Goal: Transaction & Acquisition: Subscribe to service/newsletter

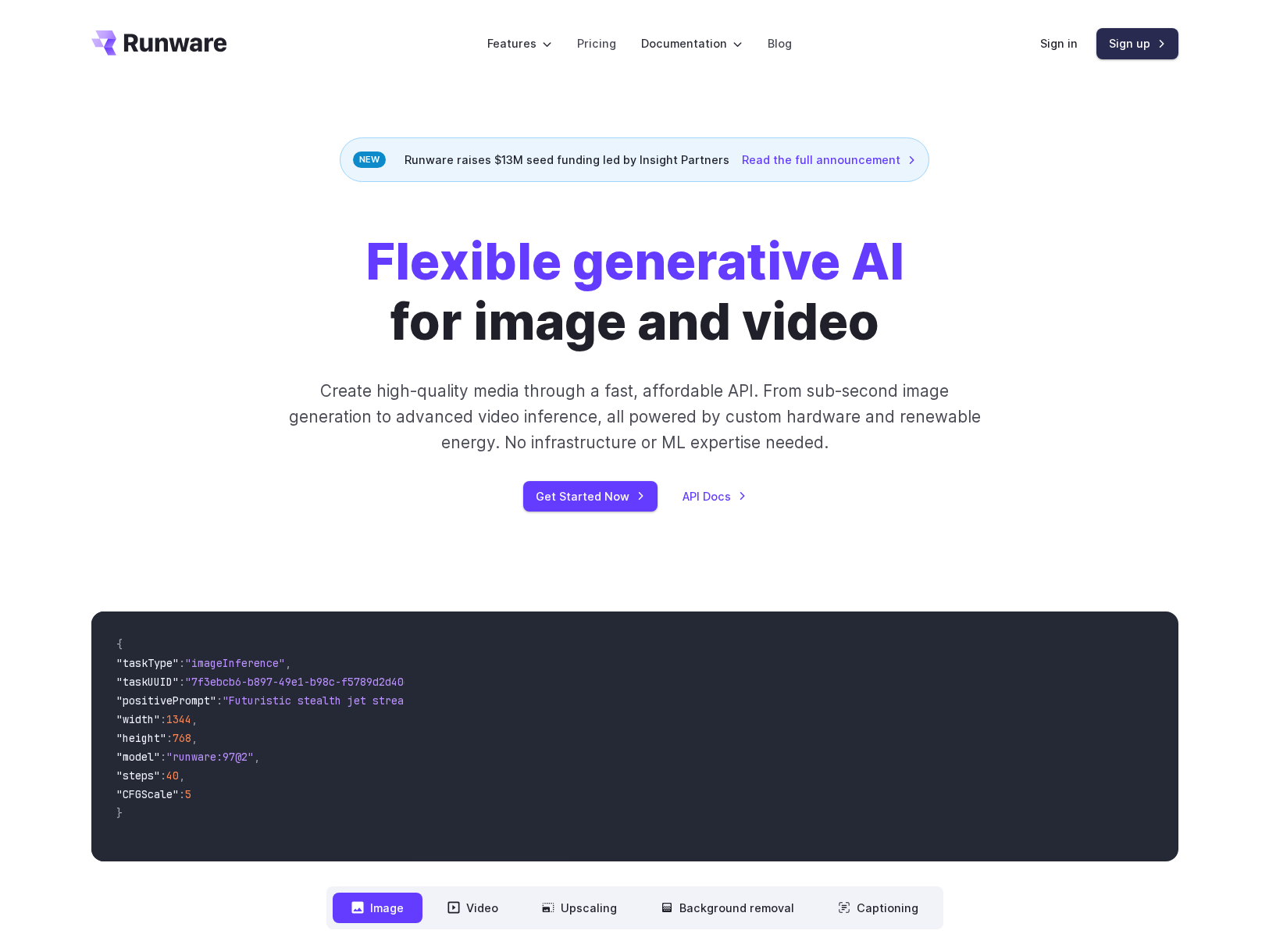
click at [1128, 48] on link "Sign up" at bounding box center [1138, 43] width 82 height 30
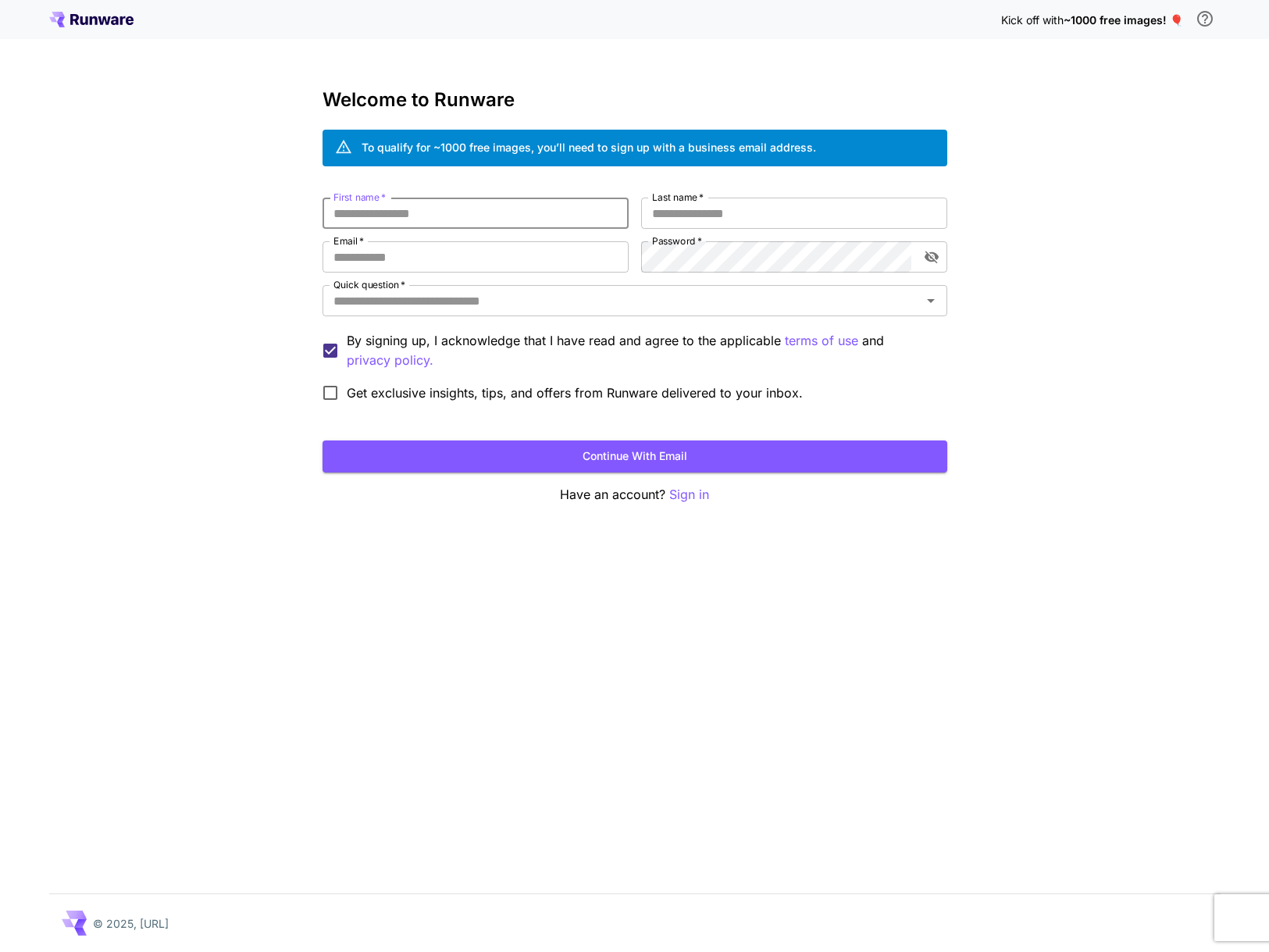
click at [457, 215] on input "First name   *" at bounding box center [475, 213] width 306 height 31
type input "********"
type input "*******"
type input "**********"
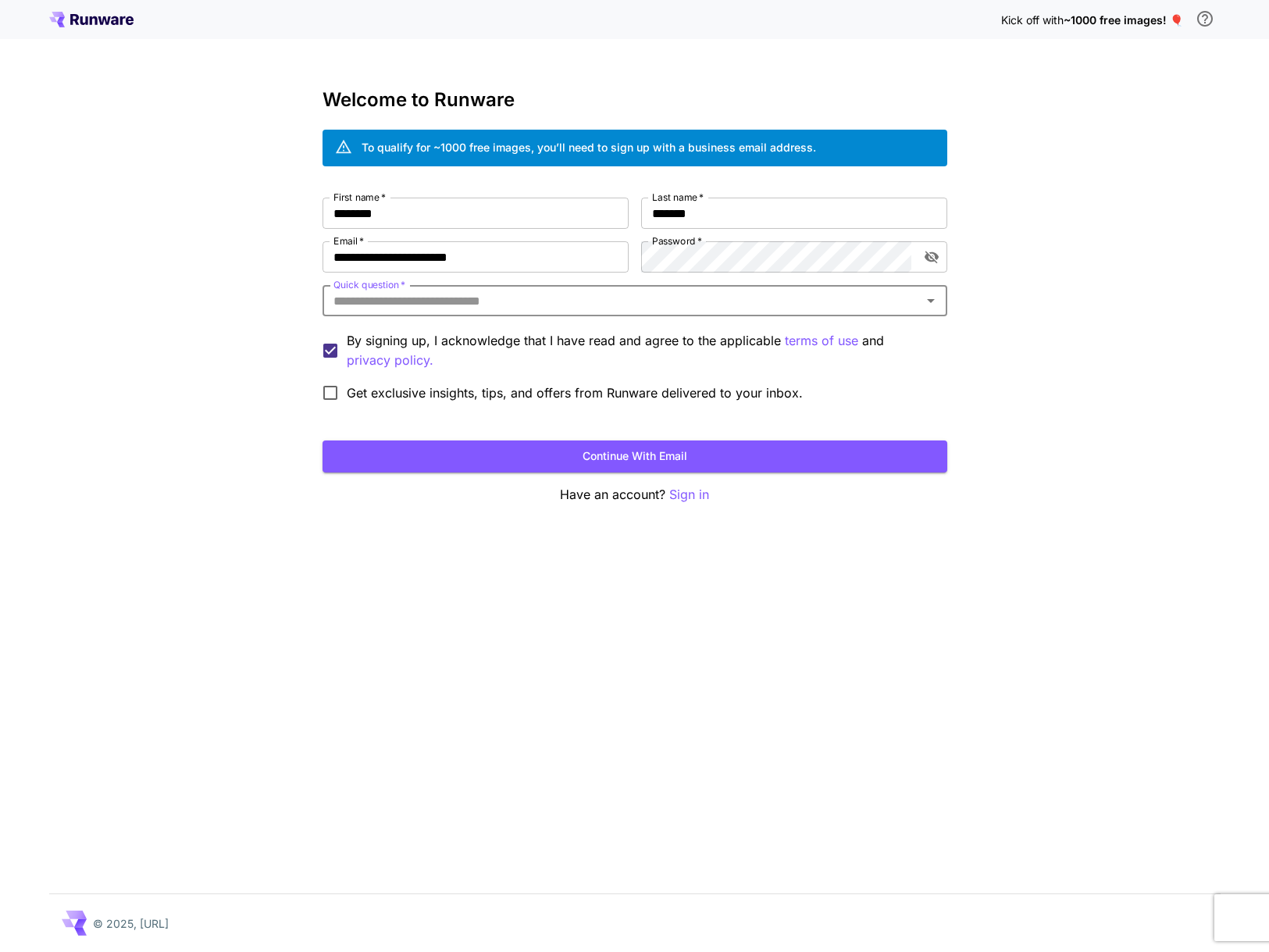
click at [396, 298] on input "Quick question   *" at bounding box center [623, 300] width 590 height 22
drag, startPoint x: 329, startPoint y: 302, endPoint x: 479, endPoint y: 304, distance: 150.0
click at [479, 304] on input "Quick question   *" at bounding box center [623, 300] width 590 height 22
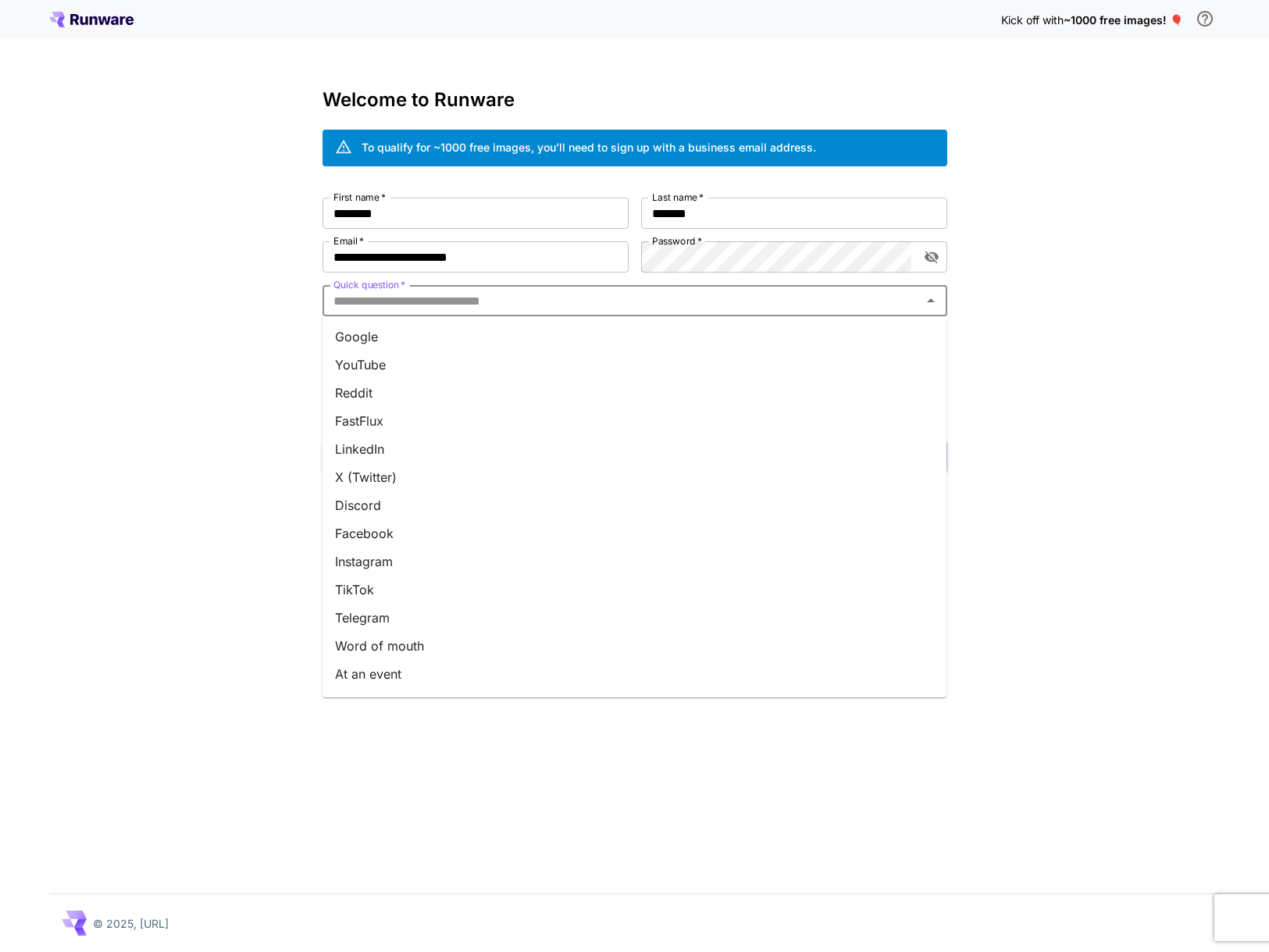
click at [570, 301] on input "Quick question   *" at bounding box center [623, 300] width 590 height 22
click at [381, 332] on li "Google" at bounding box center [634, 336] width 625 height 28
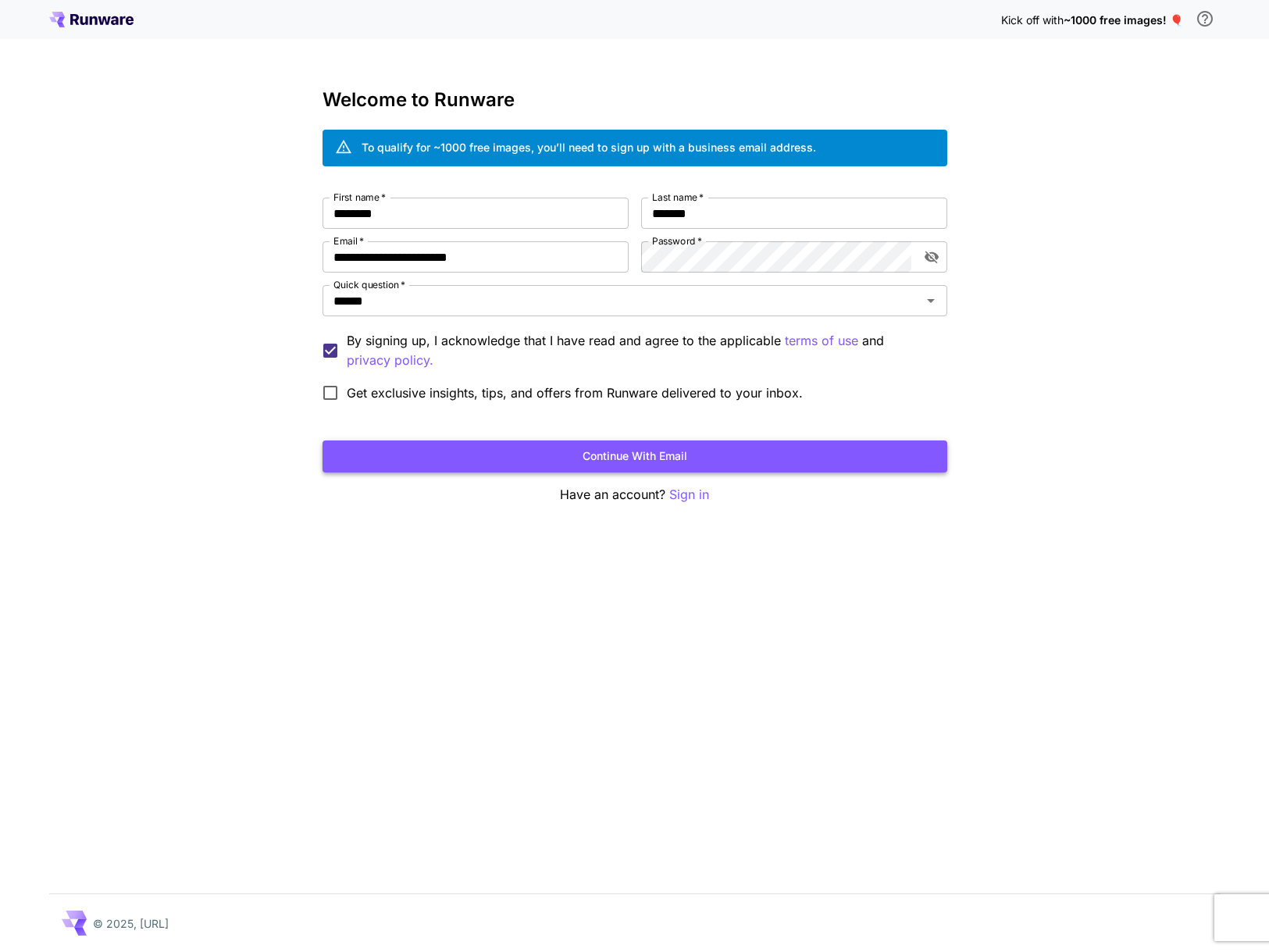
click at [537, 454] on button "Continue with email" at bounding box center [634, 456] width 625 height 32
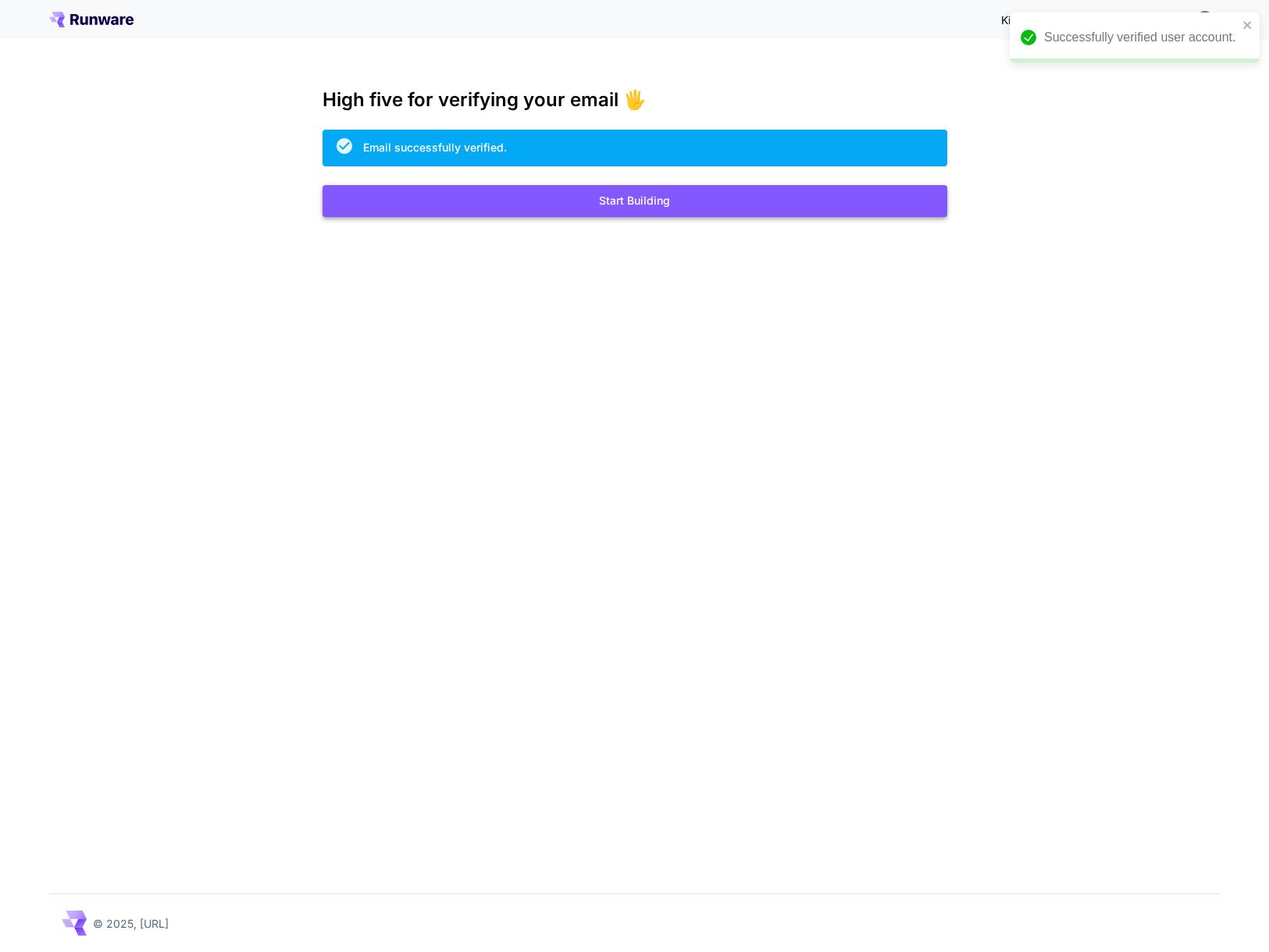
click at [689, 200] on button "Start Building" at bounding box center [634, 201] width 625 height 32
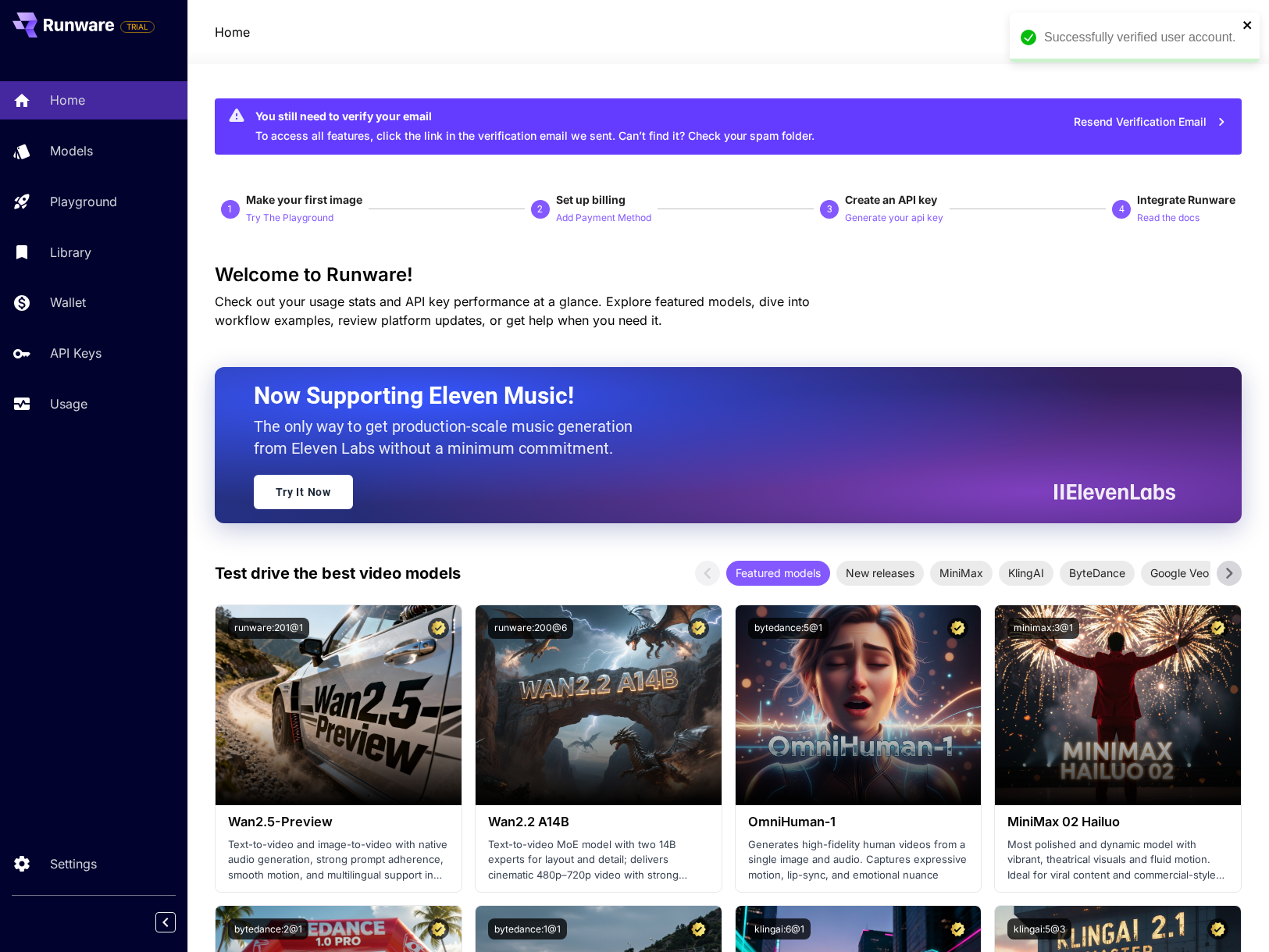
click at [1248, 25] on icon "close" at bounding box center [1247, 25] width 8 height 8
click at [1208, 37] on icon at bounding box center [1217, 32] width 19 height 19
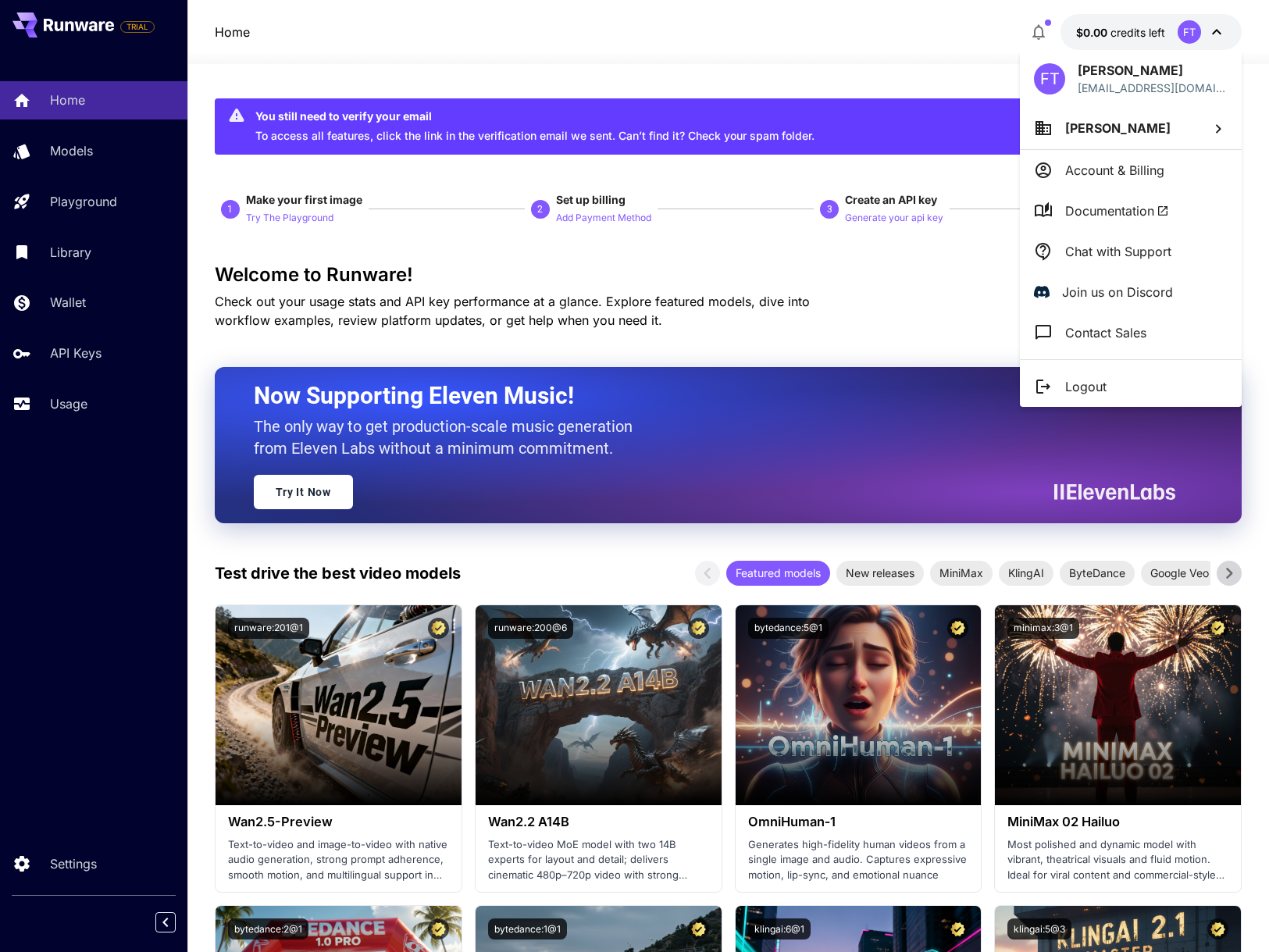
click at [1129, 29] on div at bounding box center [634, 476] width 1269 height 952
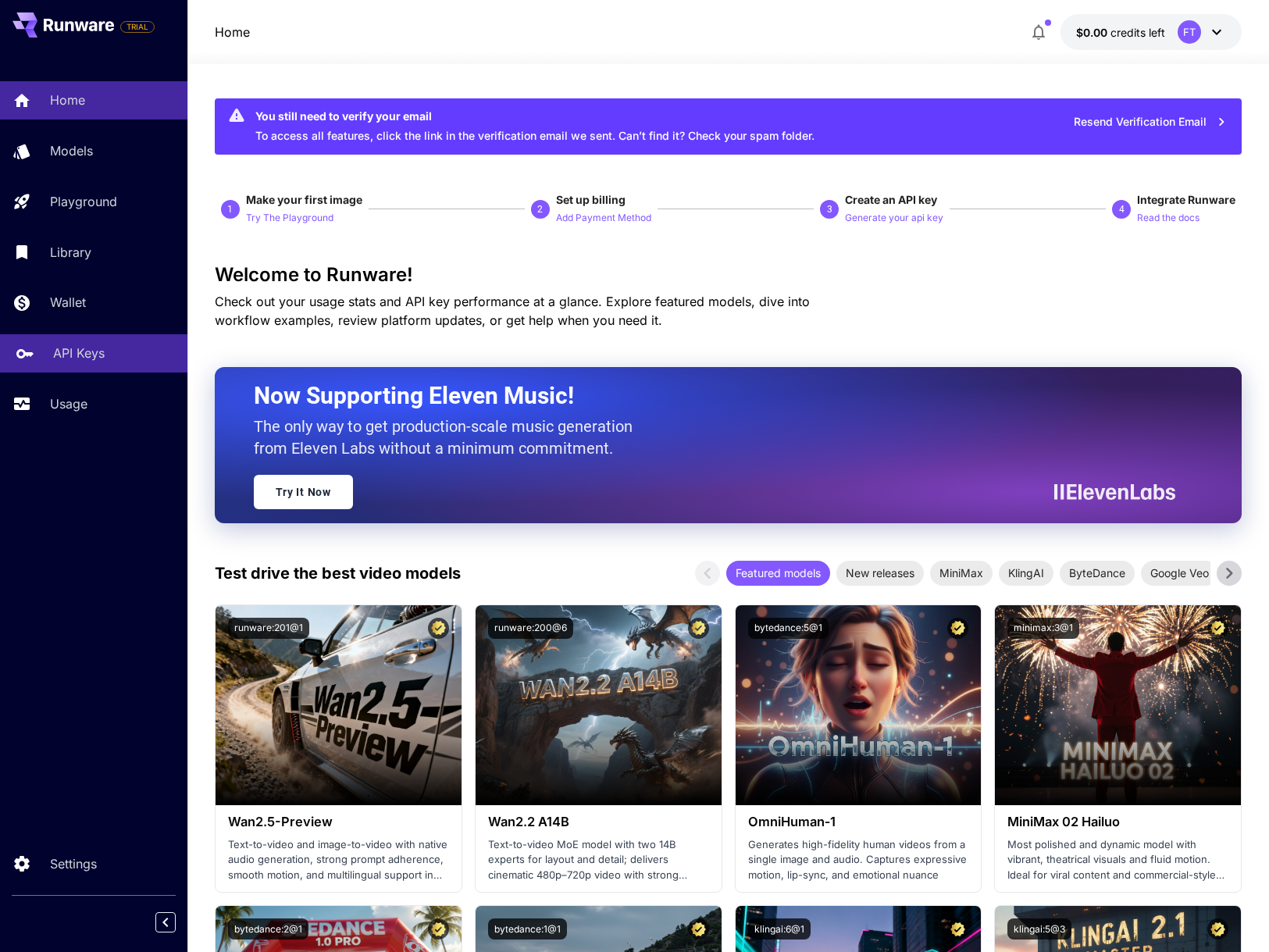
click at [84, 350] on p "API Keys" at bounding box center [79, 352] width 51 height 19
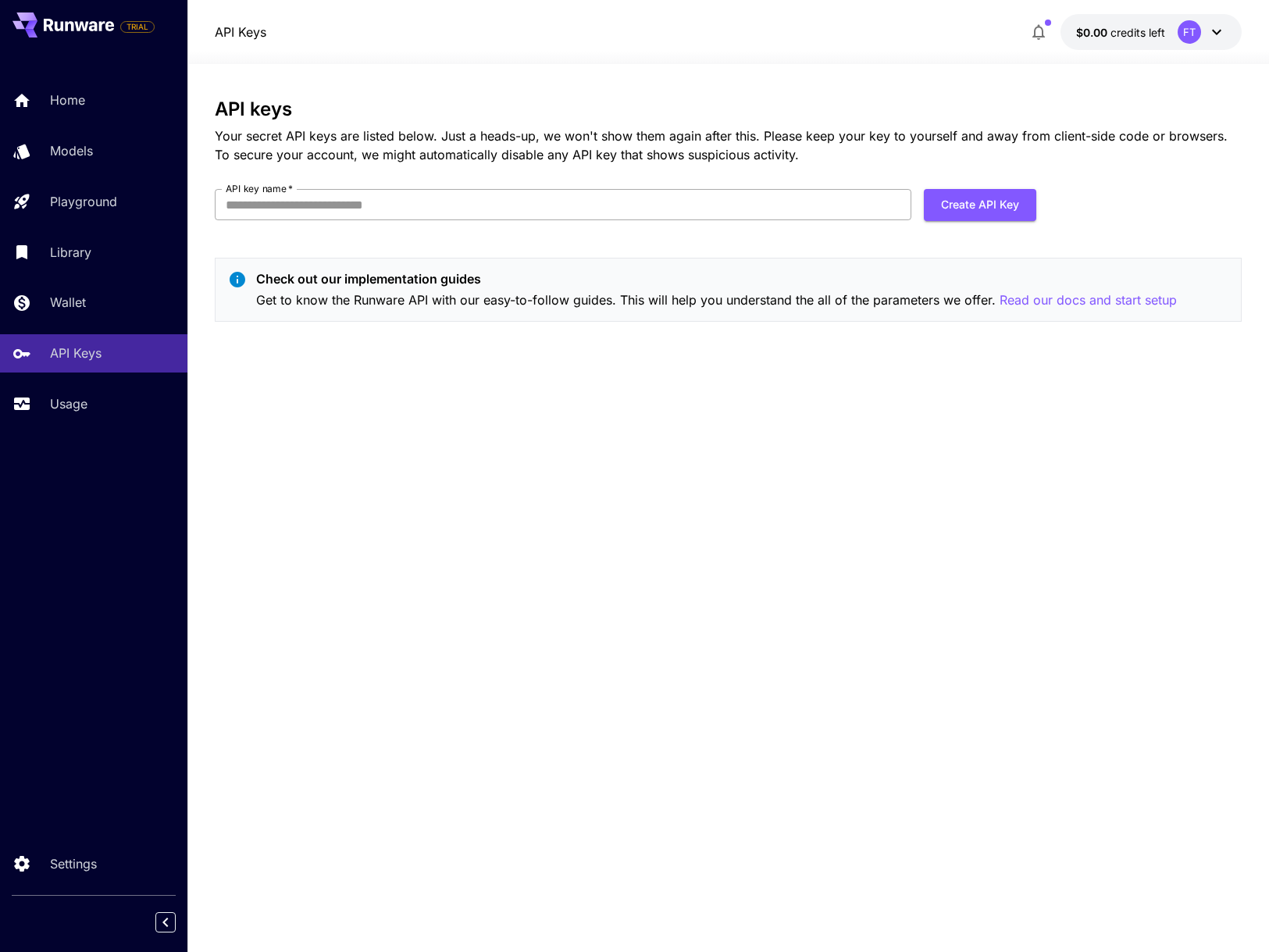
click at [582, 208] on input "API key name   *" at bounding box center [563, 204] width 697 height 31
type input "**********"
click at [968, 197] on button "Create API Key" at bounding box center [980, 204] width 112 height 32
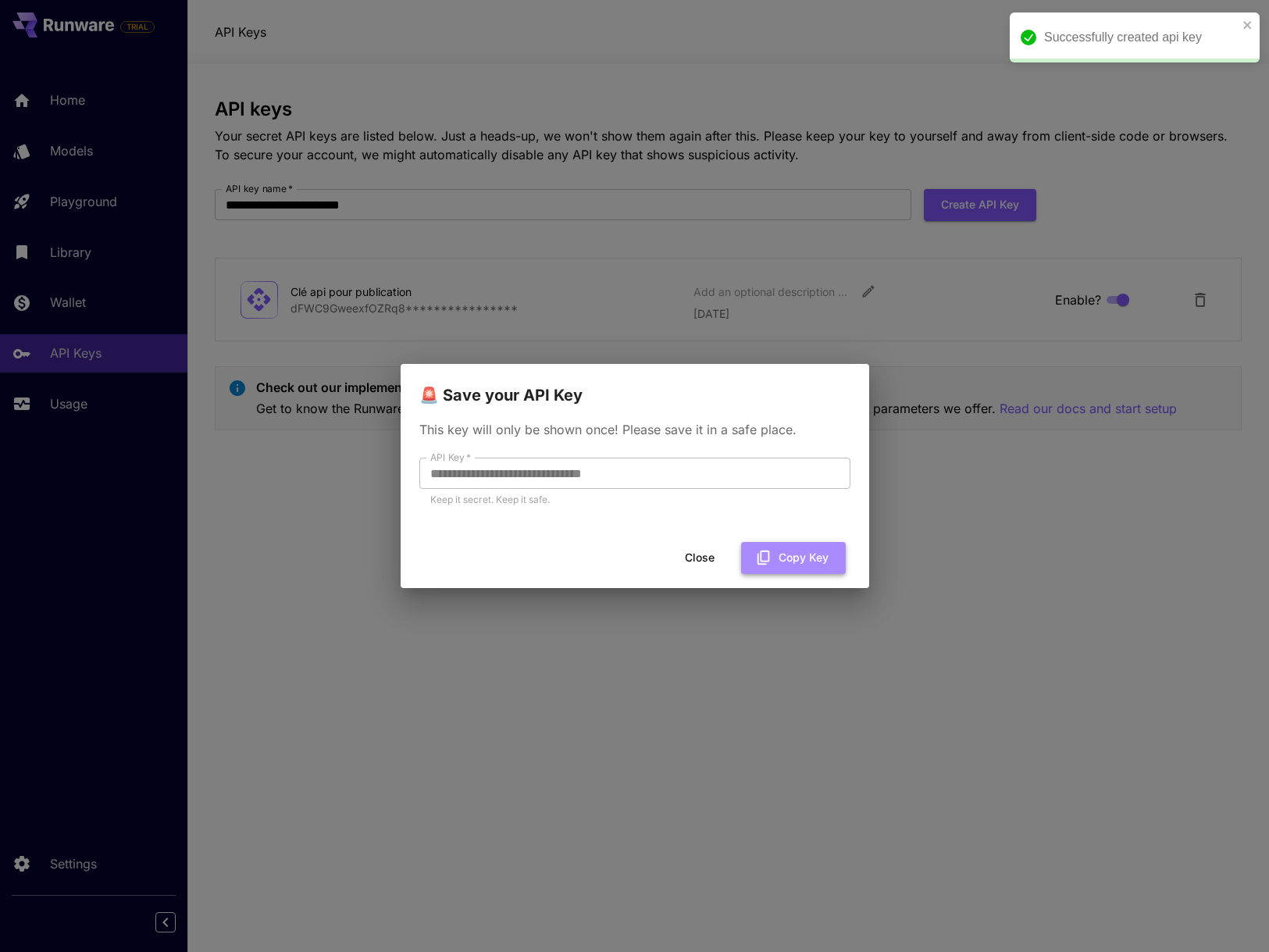
click at [783, 556] on button "Copy Key" at bounding box center [793, 558] width 105 height 32
click at [708, 556] on button "Close" at bounding box center [712, 558] width 70 height 32
